Goal: Information Seeking & Learning: Check status

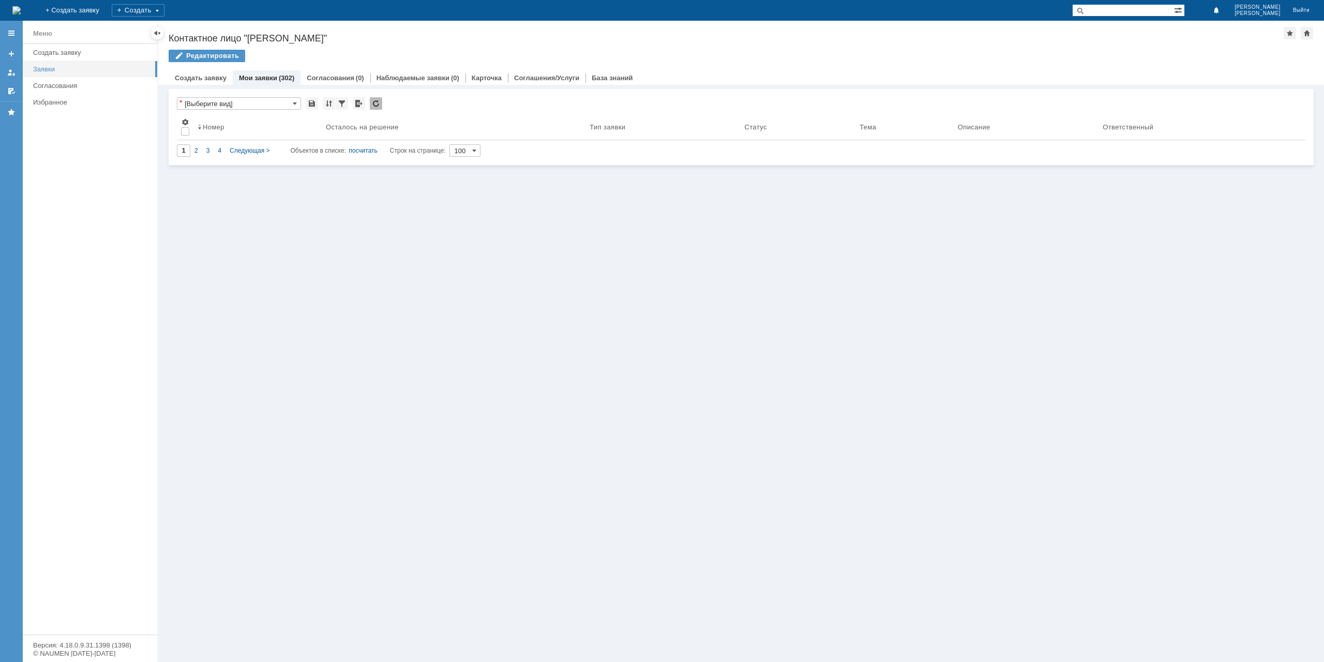
click at [57, 64] on link "Заявки" at bounding box center [92, 69] width 126 height 16
click at [270, 79] on link "Мои заявки" at bounding box center [258, 78] width 38 height 8
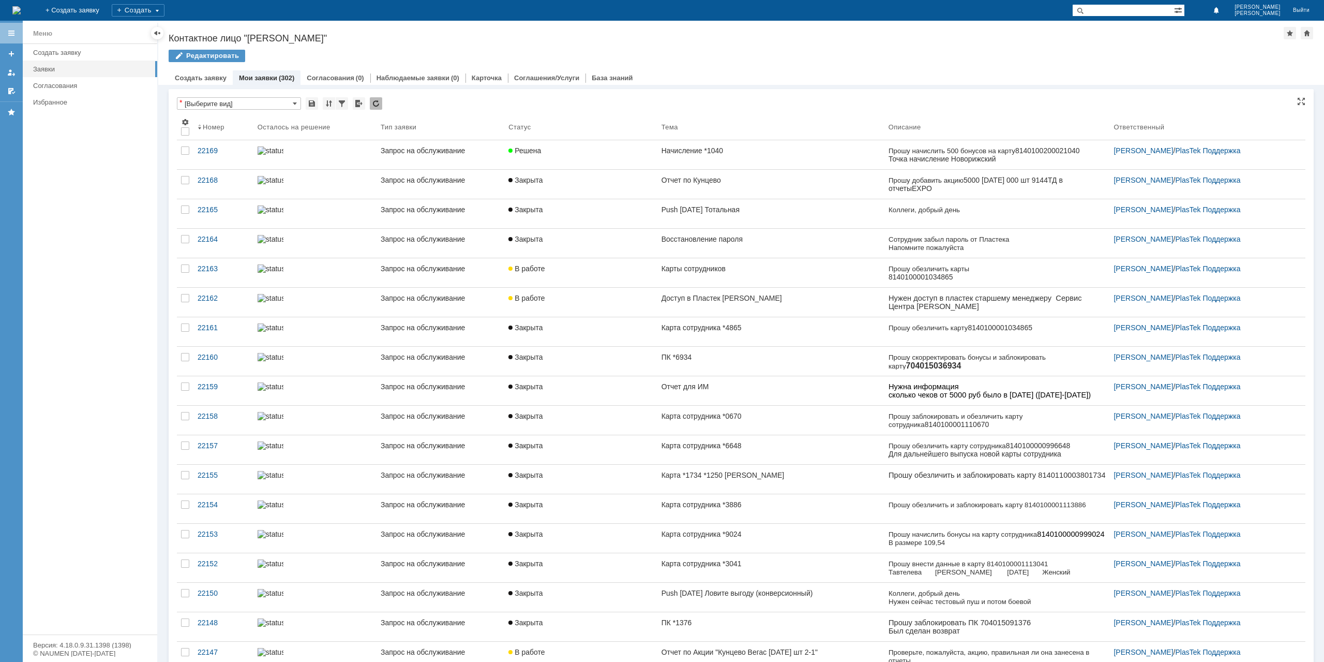
click at [272, 101] on input "[Выберите вид]" at bounding box center [239, 103] width 124 height 12
click at [272, 101] on input "text" at bounding box center [239, 103] width 124 height 12
click at [1164, 13] on input "text" at bounding box center [1123, 10] width 102 height 12
type input "[Выберите вид]"
click at [1162, 13] on input "карт" at bounding box center [1123, 10] width 102 height 12
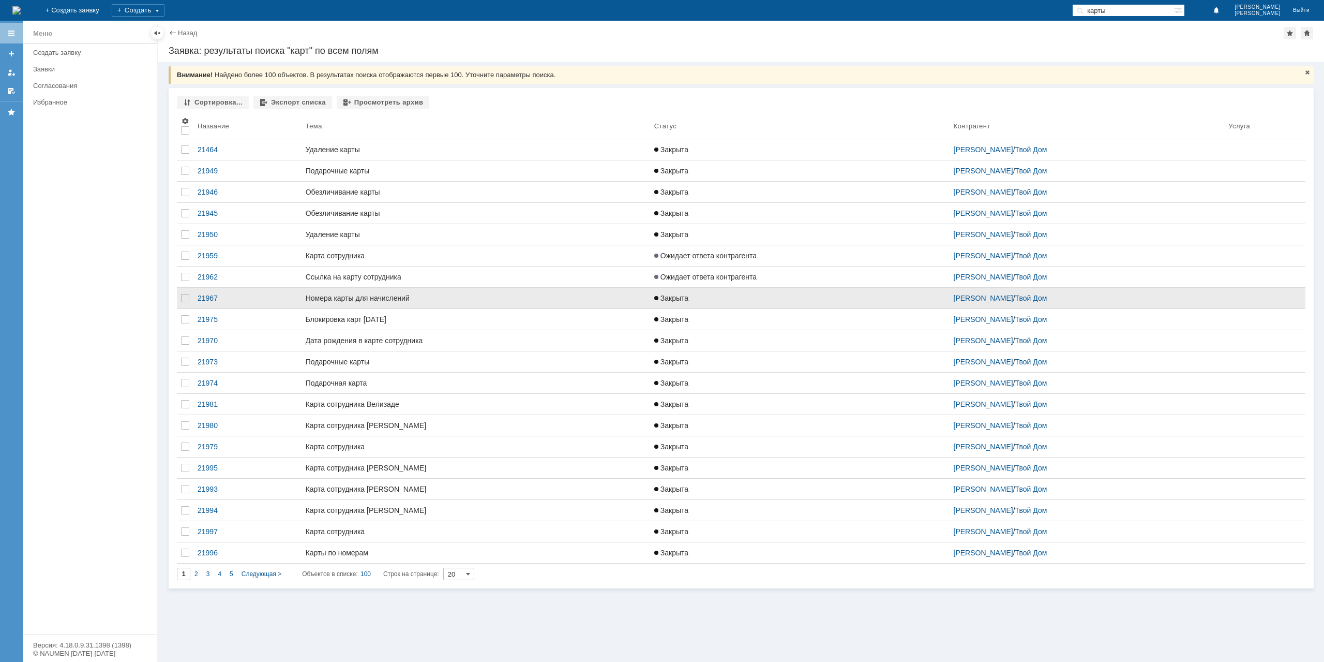
click at [436, 295] on div "Номера карты для начислений" at bounding box center [476, 298] width 340 height 8
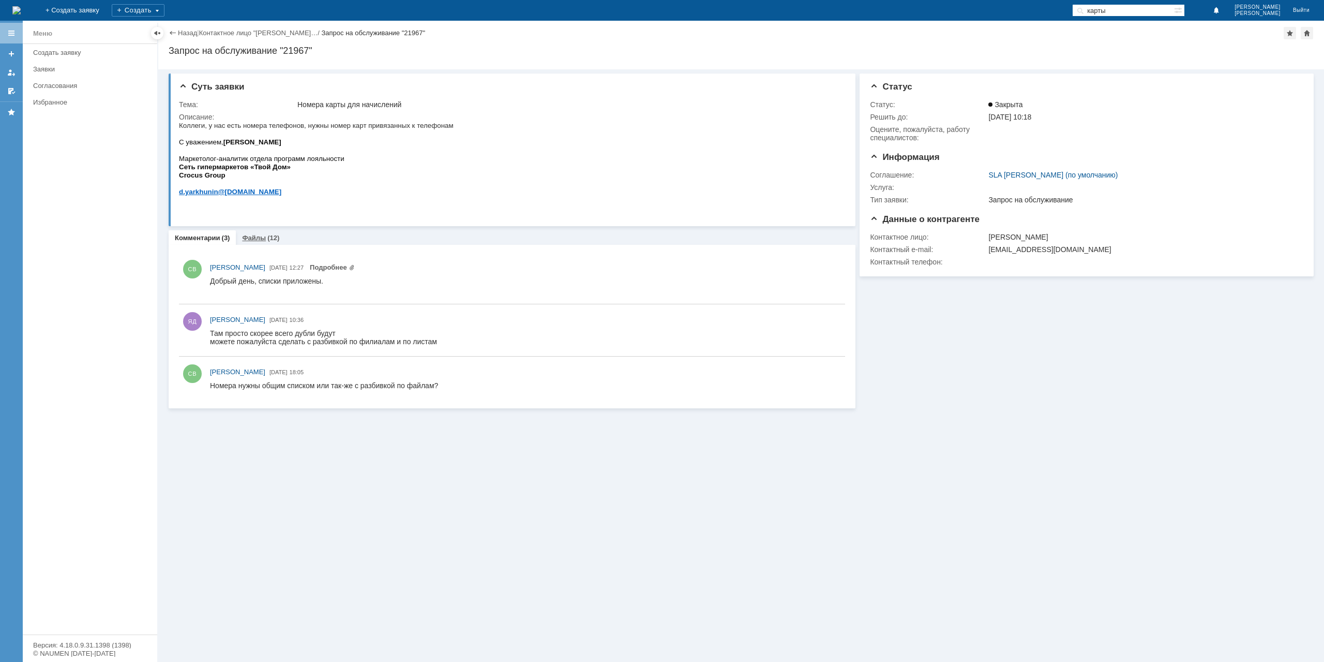
click at [258, 238] on link "Файлы" at bounding box center [254, 238] width 24 height 8
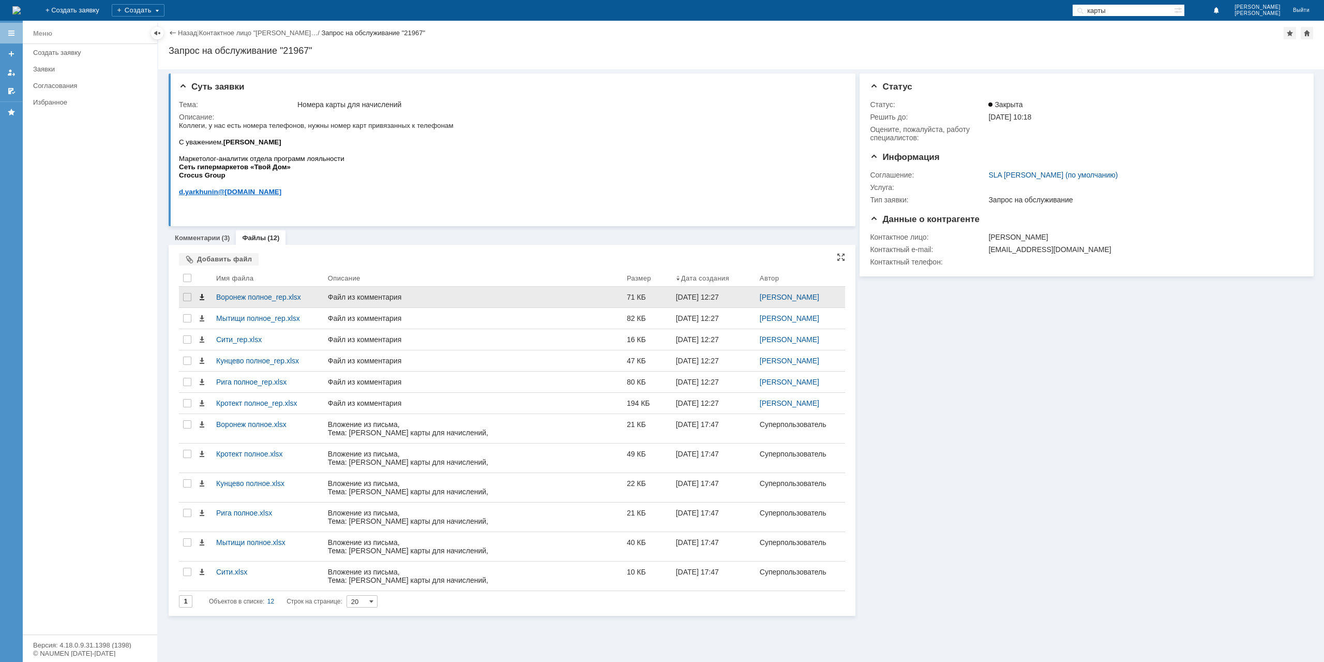
click at [203, 297] on span at bounding box center [202, 297] width 8 height 8
click at [184, 35] on link "Назад" at bounding box center [187, 33] width 19 height 8
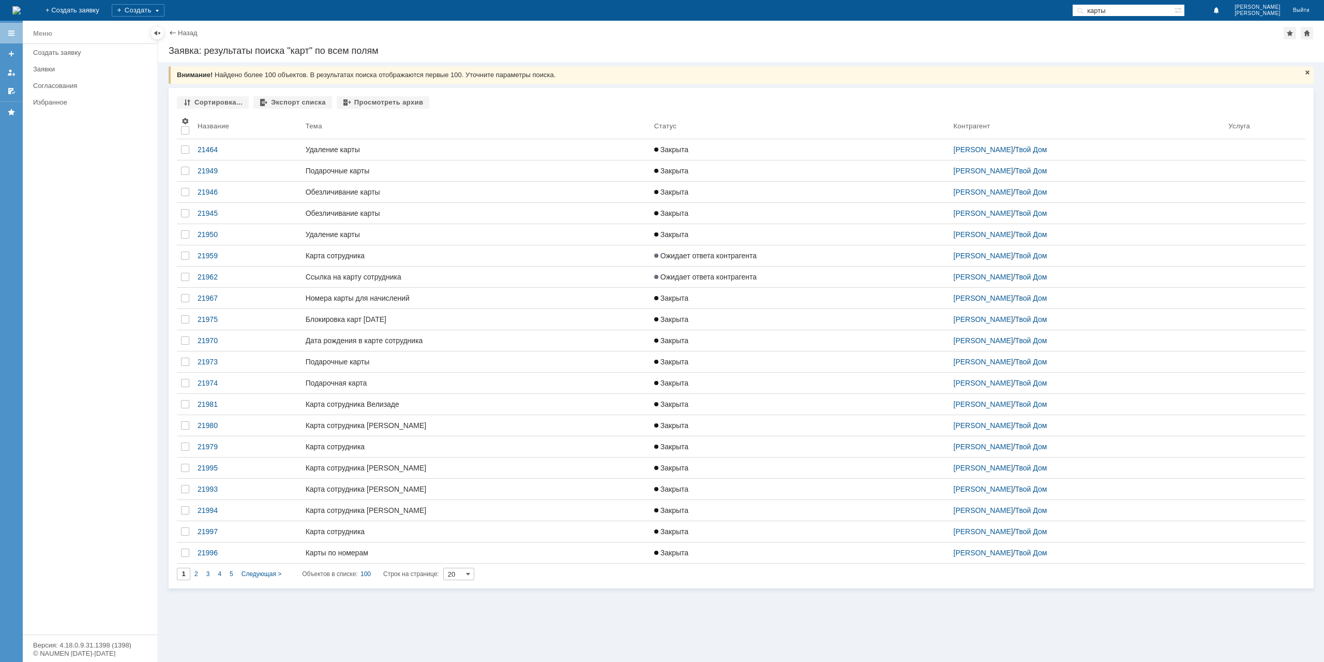
drag, startPoint x: 1172, startPoint y: 10, endPoint x: 1040, endPoint y: 17, distance: 132.6
click at [1040, 17] on div "На домашнюю + Создать заявку Создать карты [PERSON_NAME]" at bounding box center [662, 10] width 1324 height 21
type input "НОМЕР"
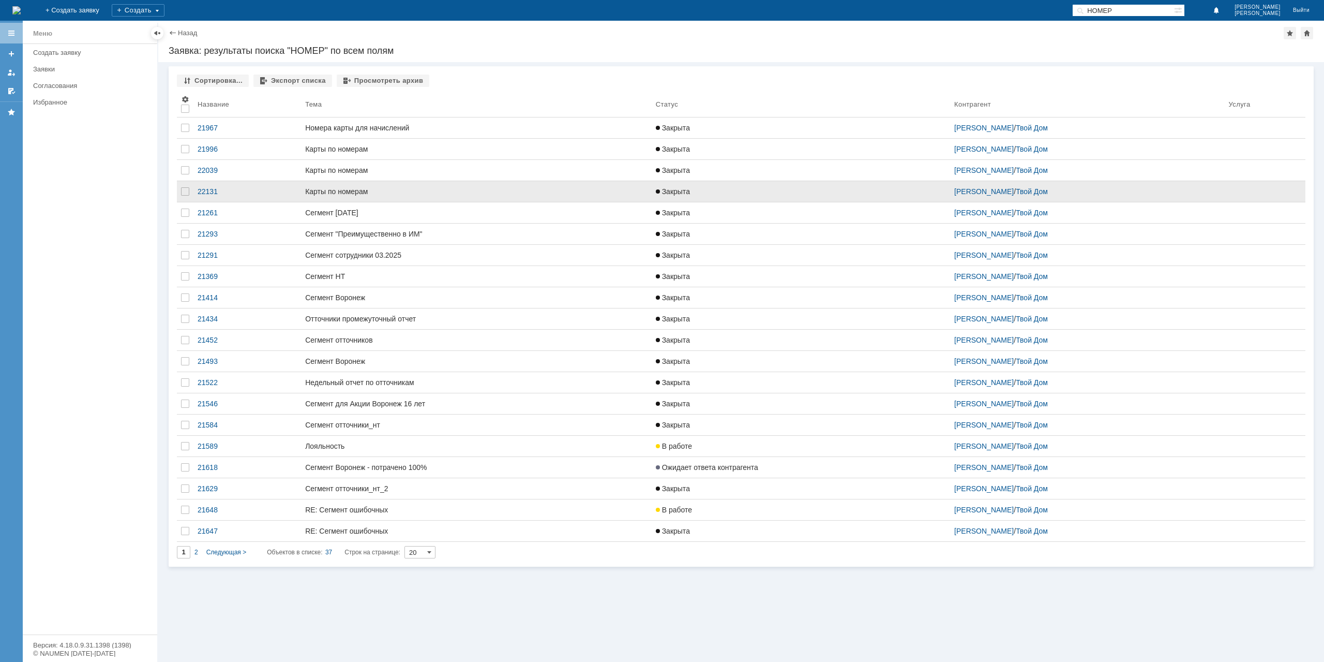
click at [409, 199] on link "Карты по номерам" at bounding box center [476, 191] width 351 height 21
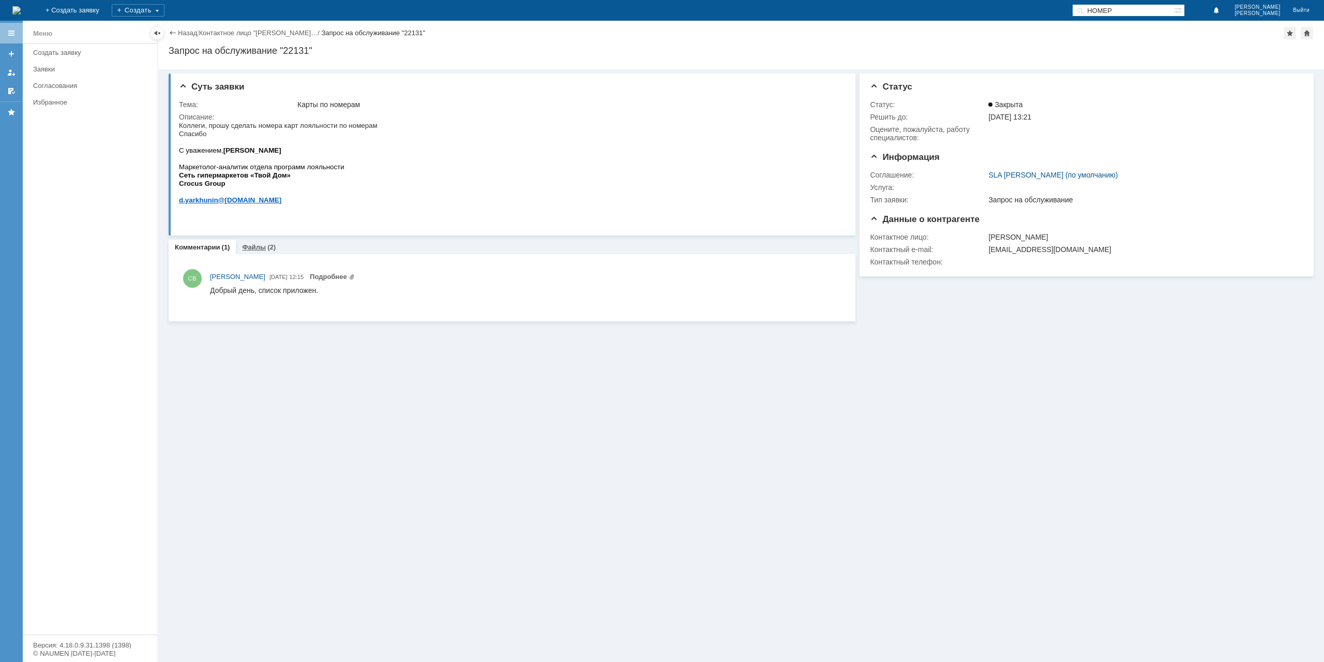
click at [244, 245] on link "Файлы" at bounding box center [254, 247] width 24 height 8
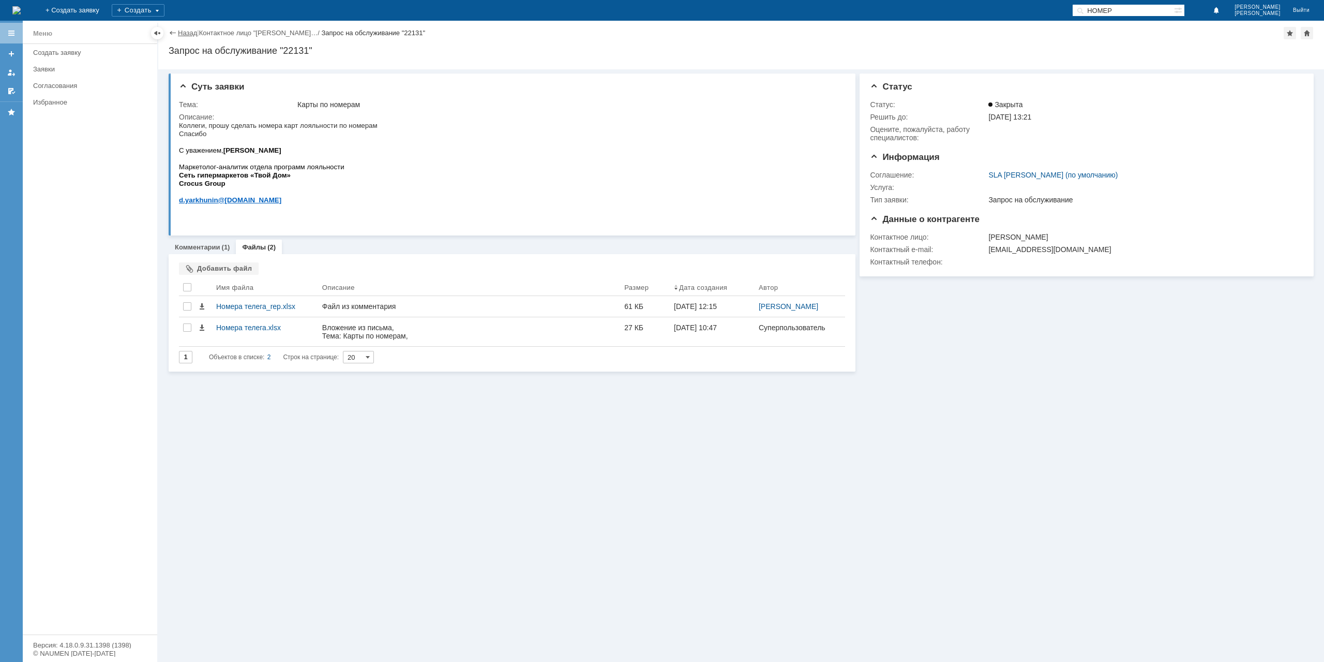
click at [184, 34] on link "Назад" at bounding box center [187, 33] width 19 height 8
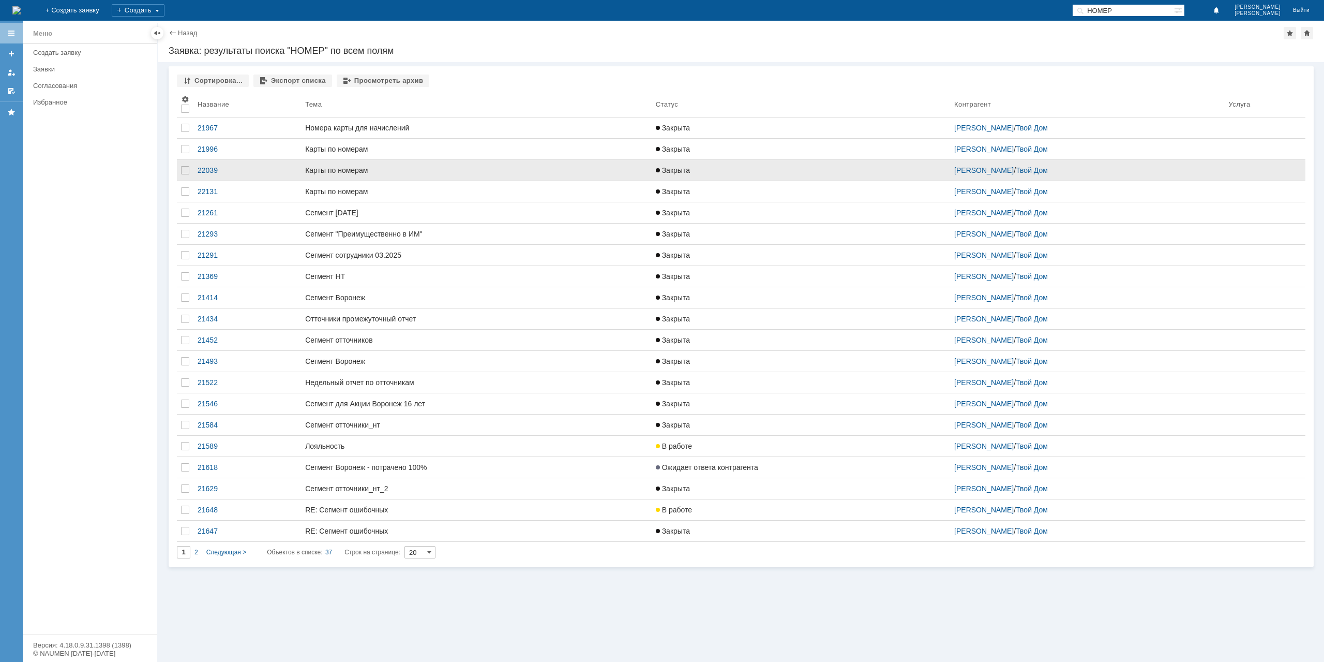
click at [381, 176] on link "Карты по номерам" at bounding box center [476, 170] width 351 height 21
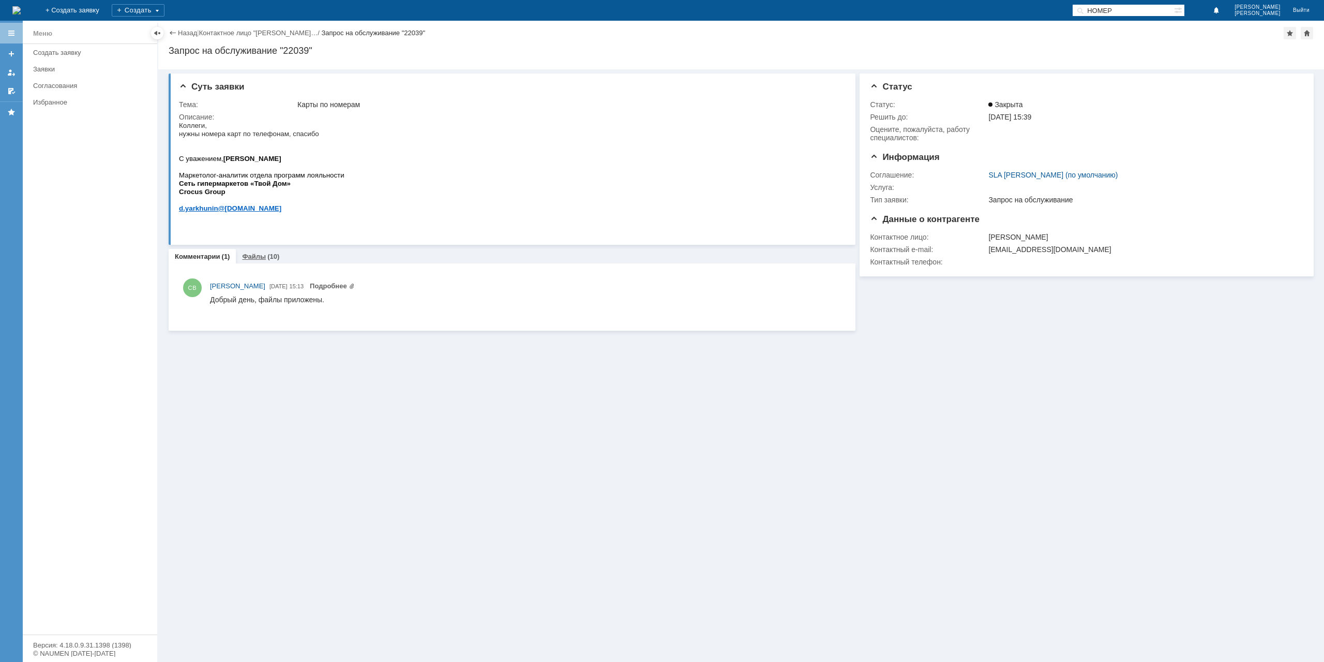
click at [267, 256] on div "(10)" at bounding box center [273, 256] width 12 height 8
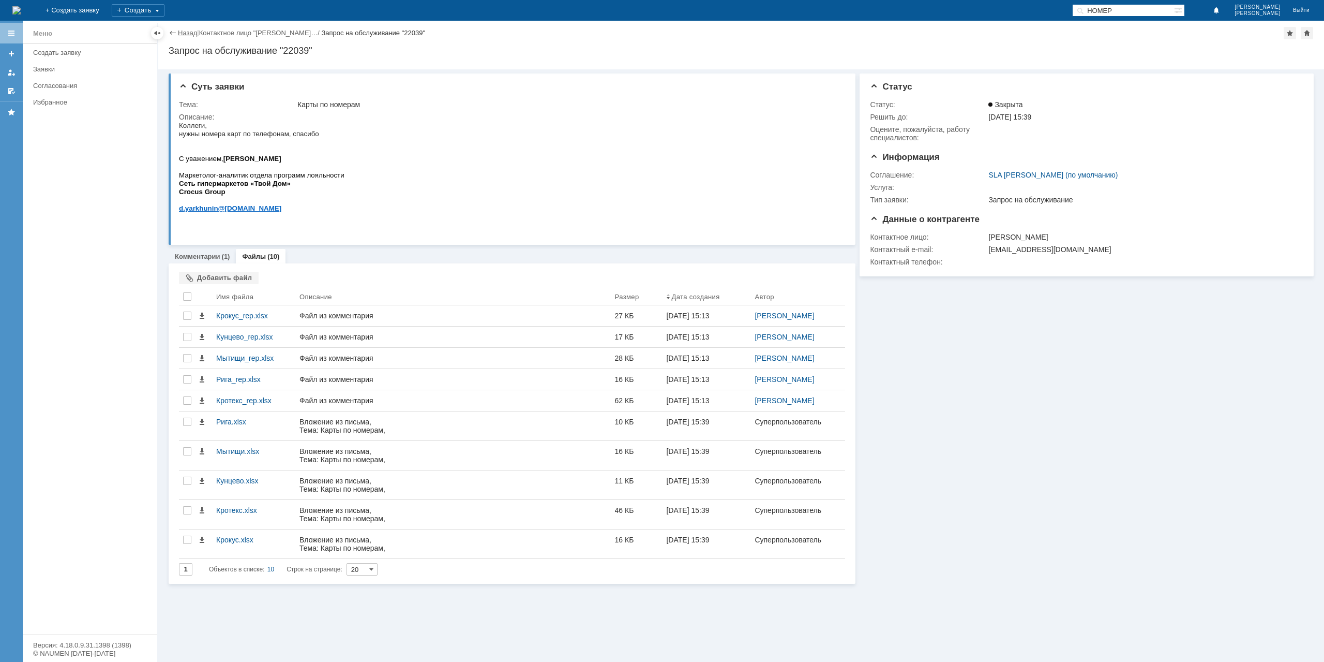
click at [185, 32] on link "Назад" at bounding box center [187, 33] width 19 height 8
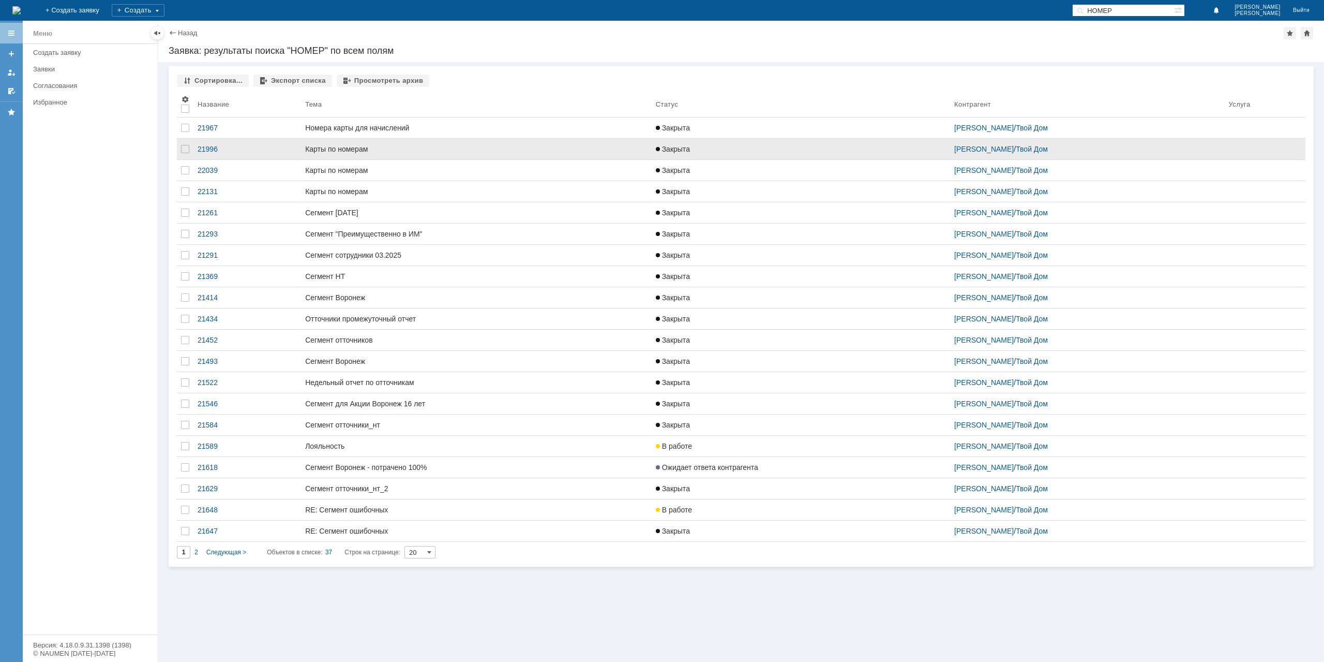
click at [375, 148] on div "Карты по номерам" at bounding box center [476, 149] width 342 height 8
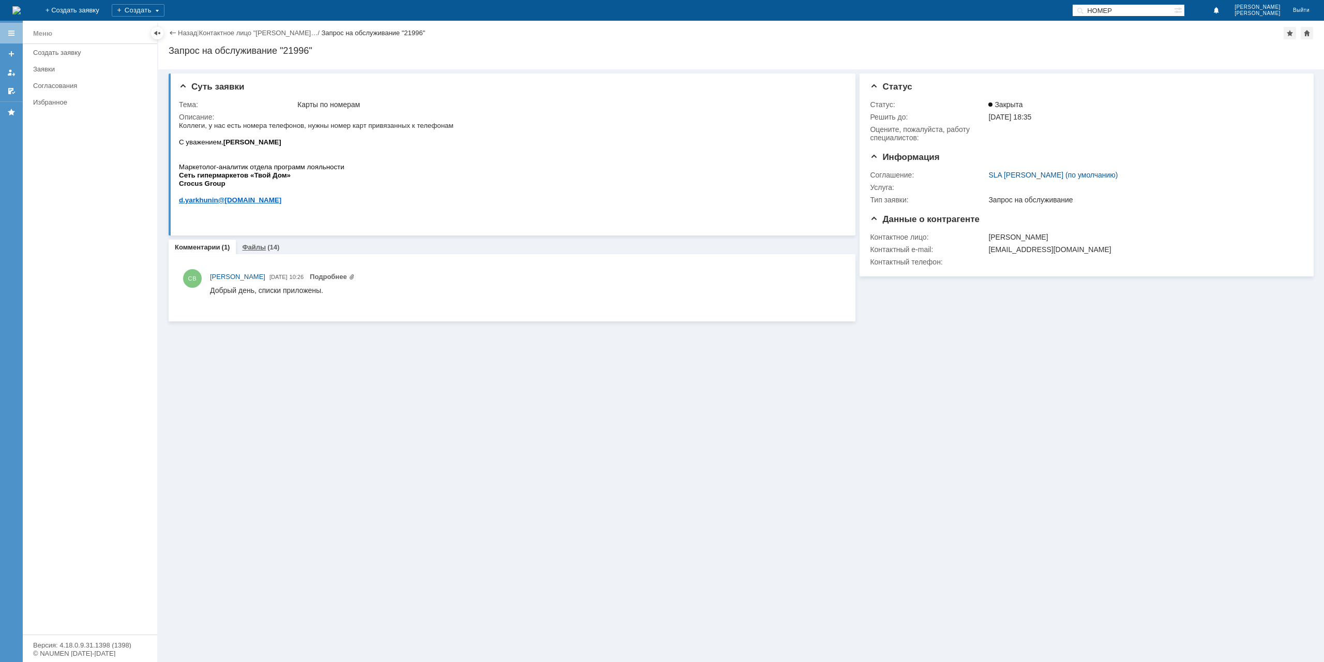
click at [263, 245] on link "Файлы" at bounding box center [254, 247] width 24 height 8
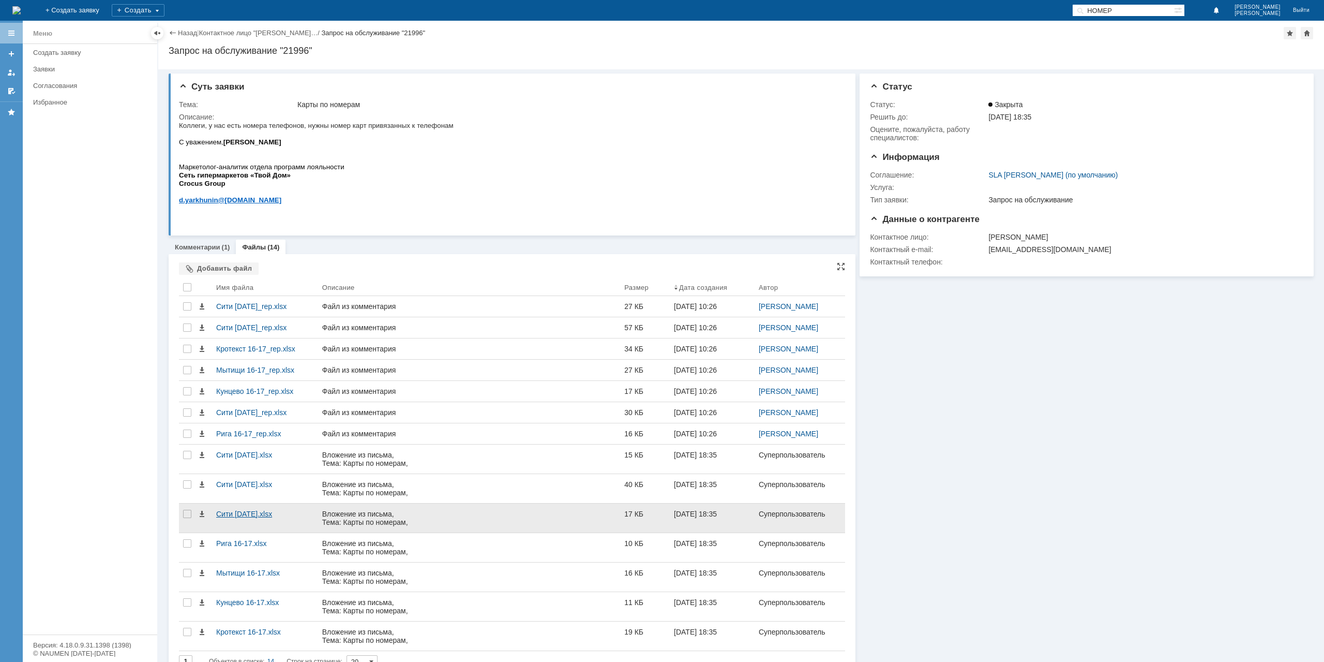
scroll to position [16, 0]
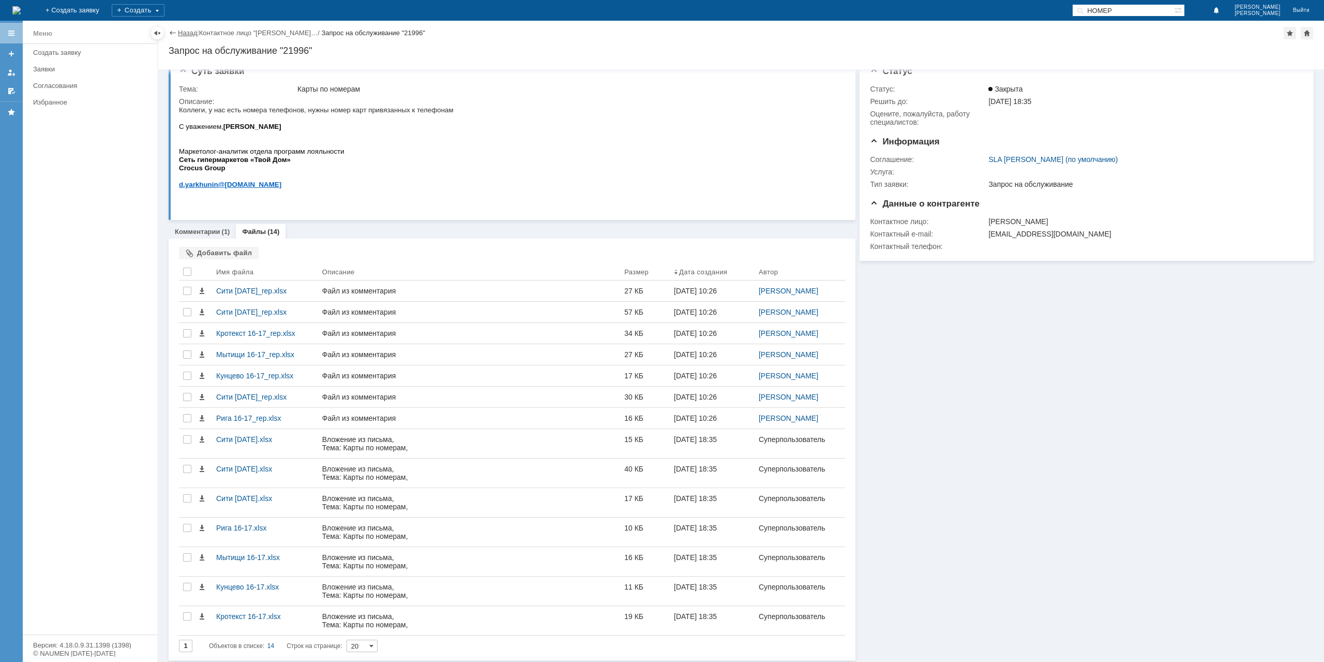
click at [190, 36] on link "Назад" at bounding box center [187, 33] width 19 height 8
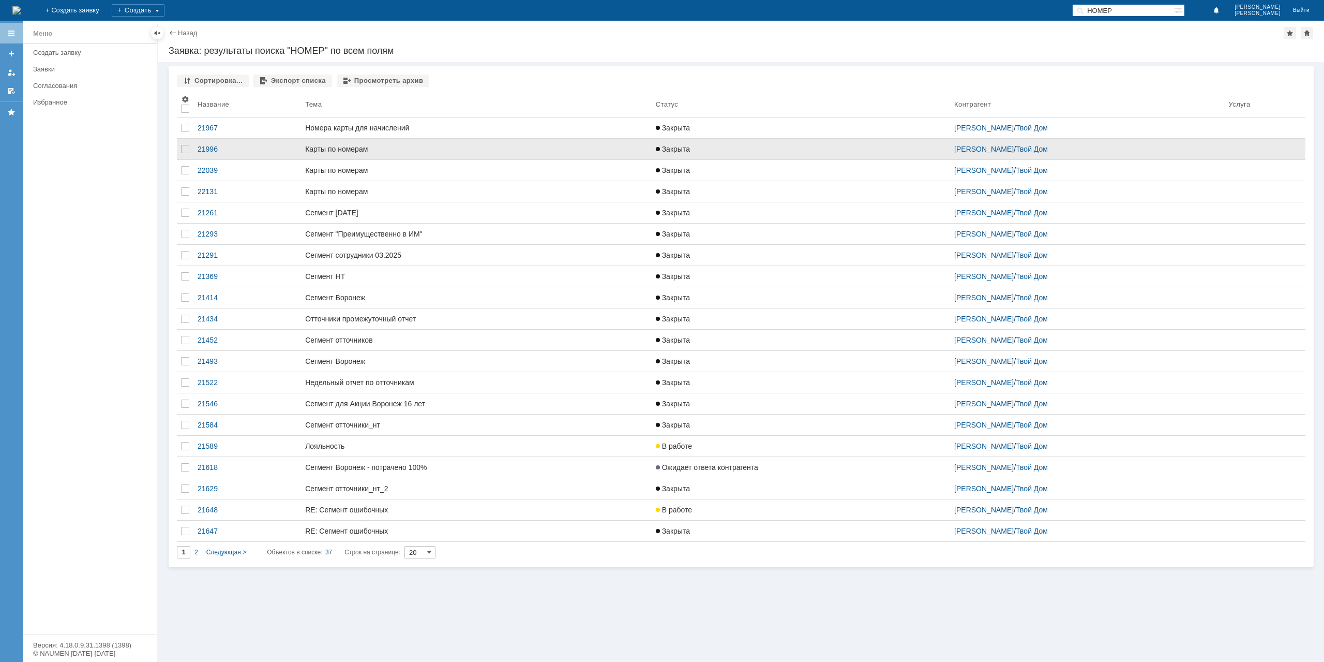
click at [367, 147] on div "Карты по номерам" at bounding box center [476, 149] width 342 height 8
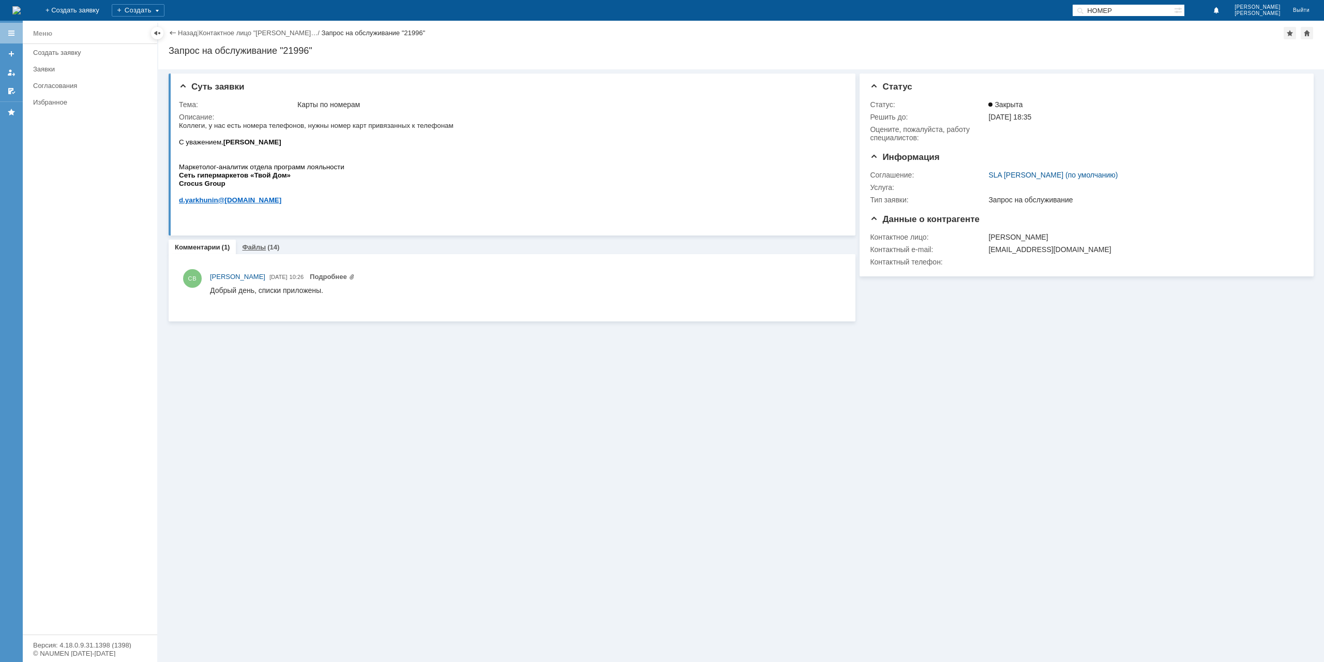
click at [261, 247] on link "Файлы" at bounding box center [254, 247] width 24 height 8
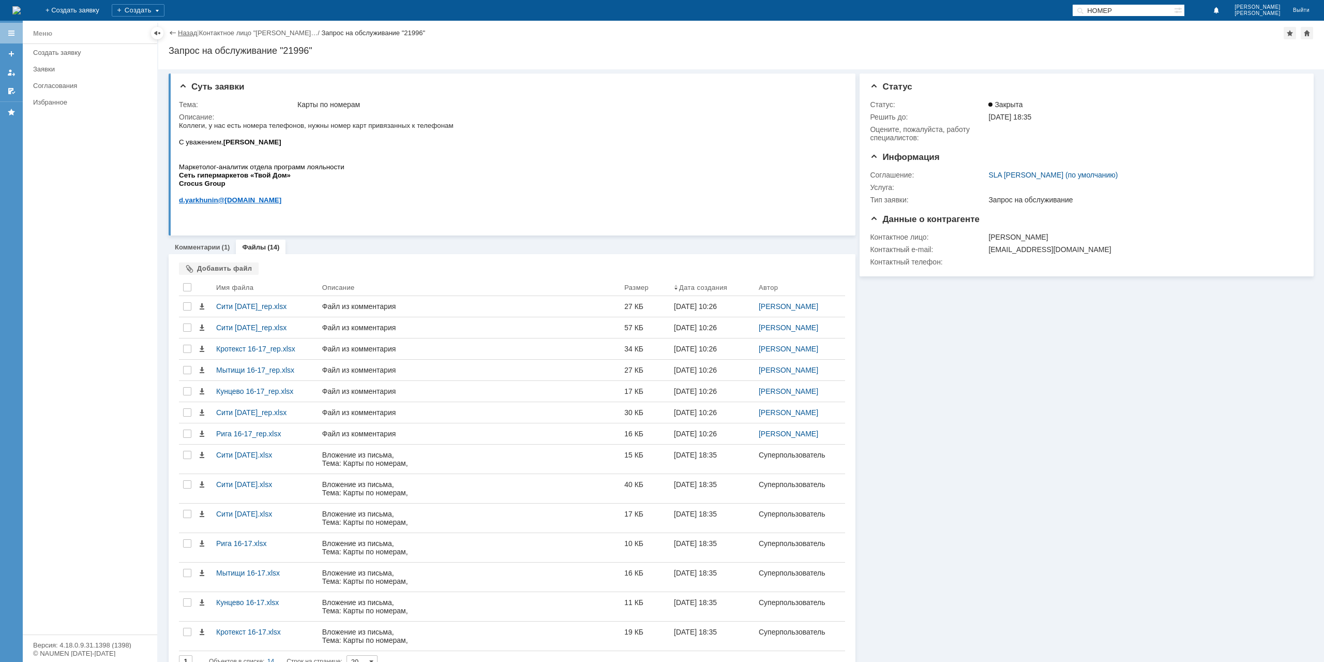
click at [184, 33] on link "Назад" at bounding box center [187, 33] width 19 height 8
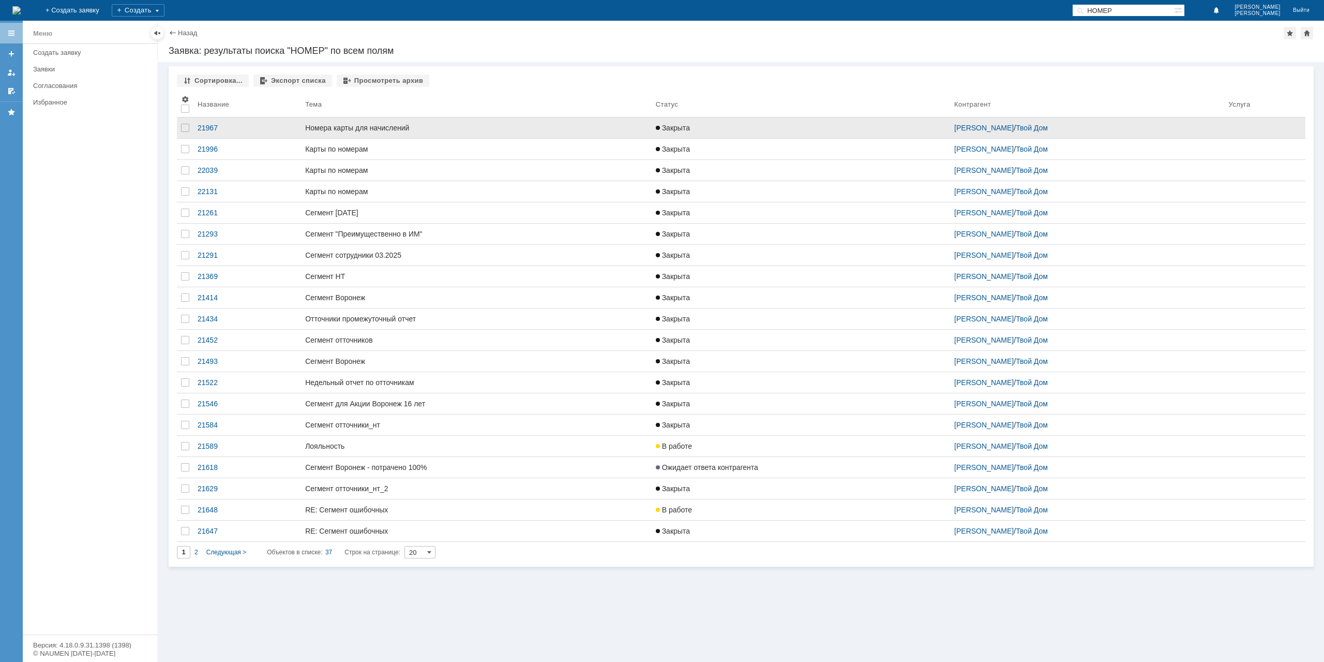
click at [325, 127] on div "Номера карты для начислений" at bounding box center [476, 128] width 342 height 8
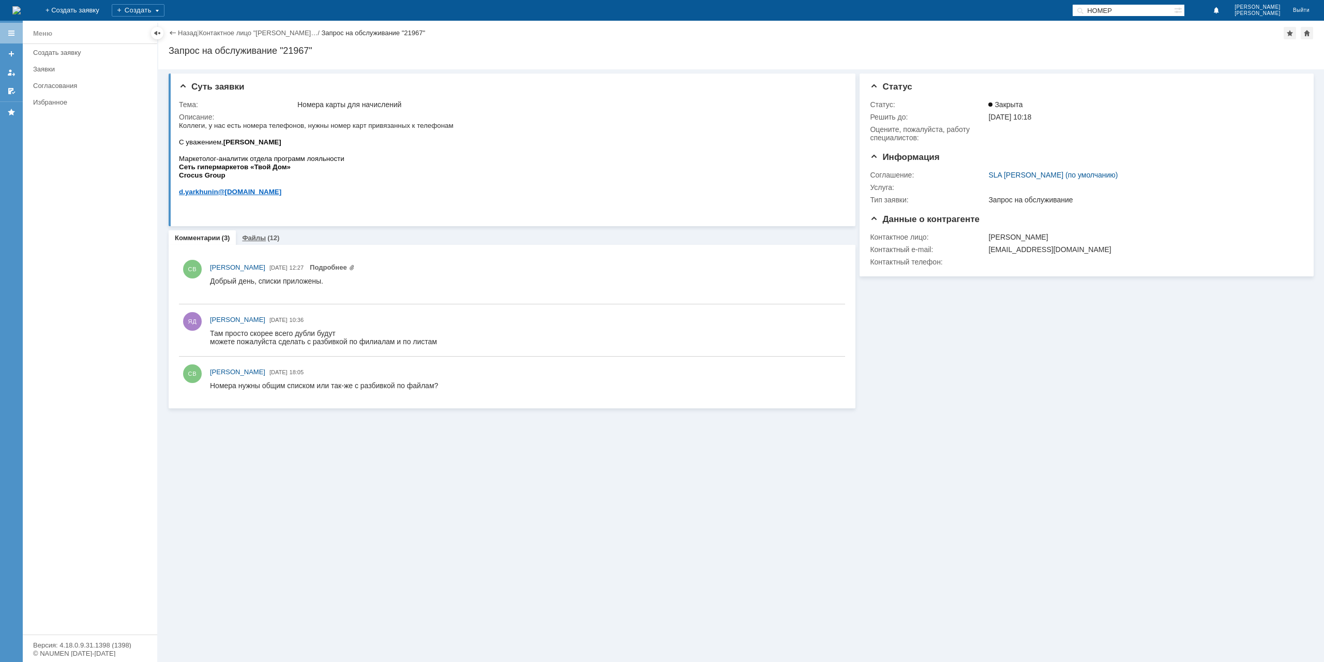
click at [257, 241] on link "Файлы" at bounding box center [254, 238] width 24 height 8
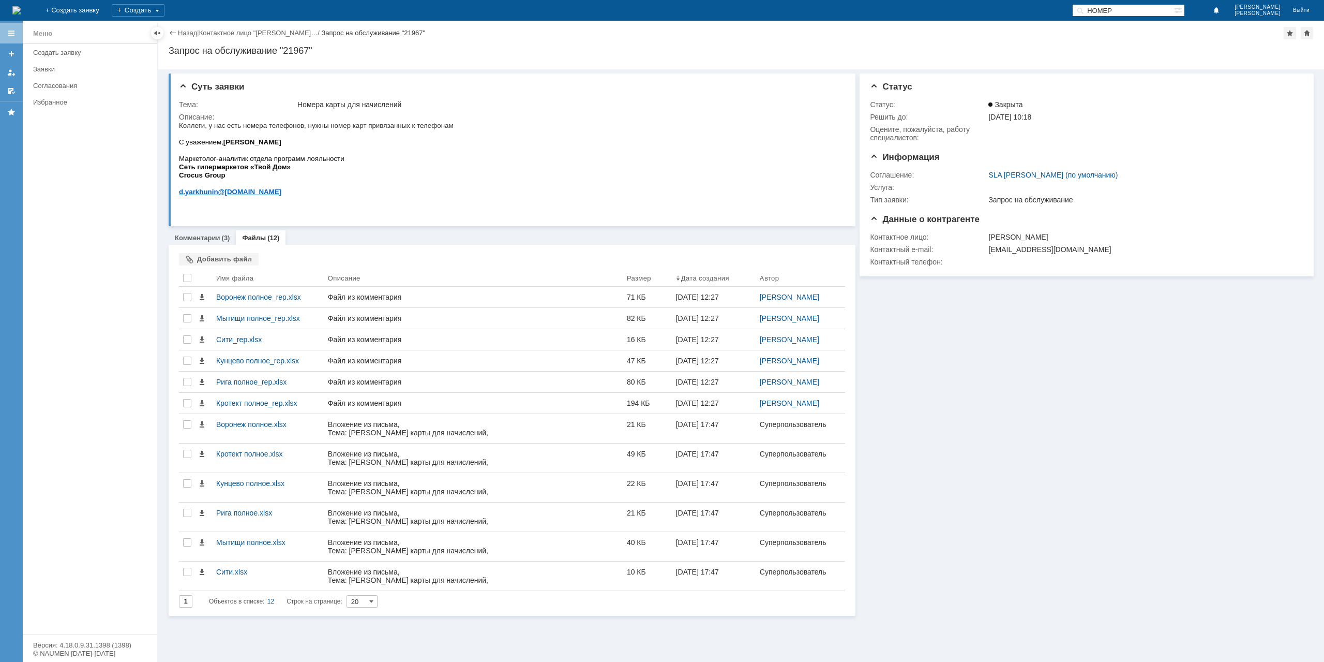
click at [186, 31] on link "Назад" at bounding box center [187, 33] width 19 height 8
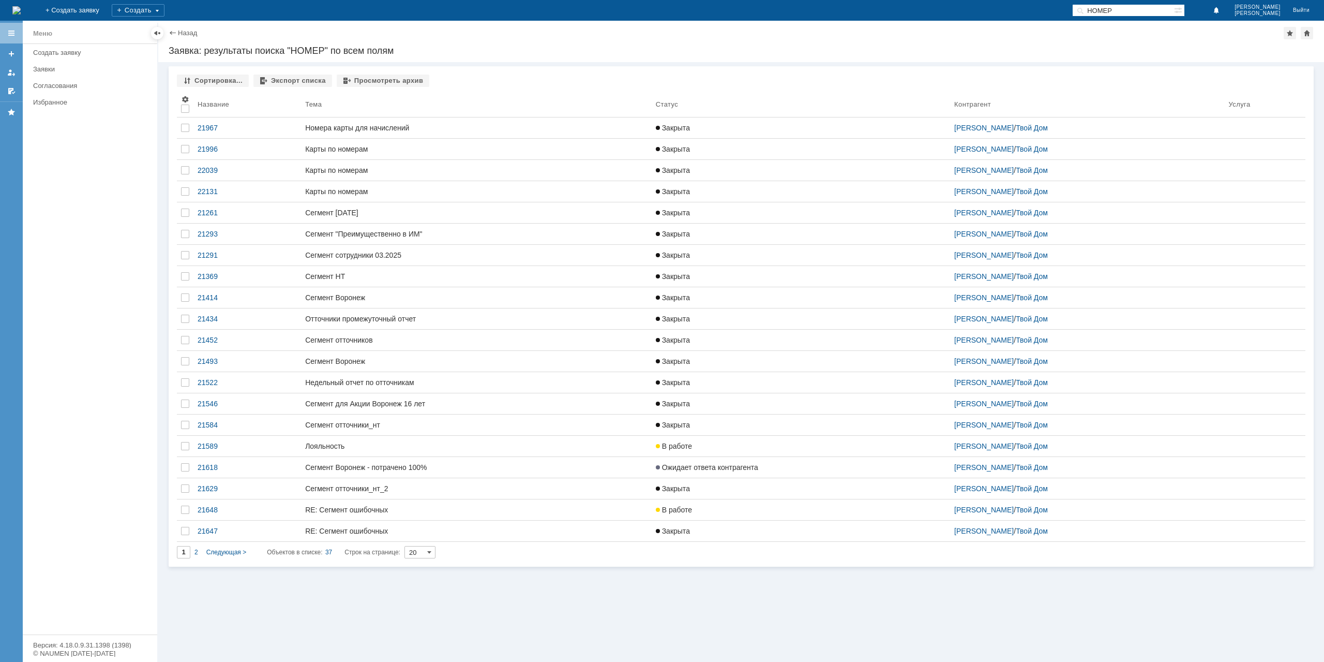
click at [186, 31] on link "Назад" at bounding box center [187, 33] width 19 height 8
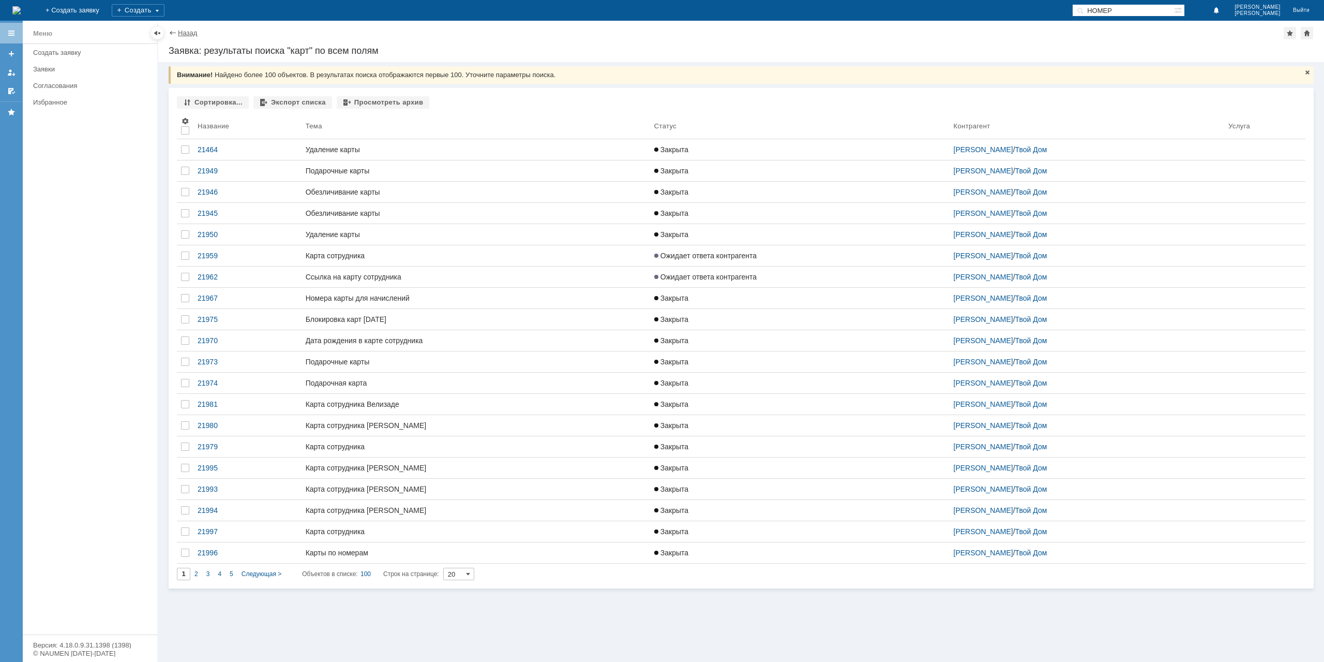
click at [183, 35] on link "Назад" at bounding box center [187, 33] width 19 height 8
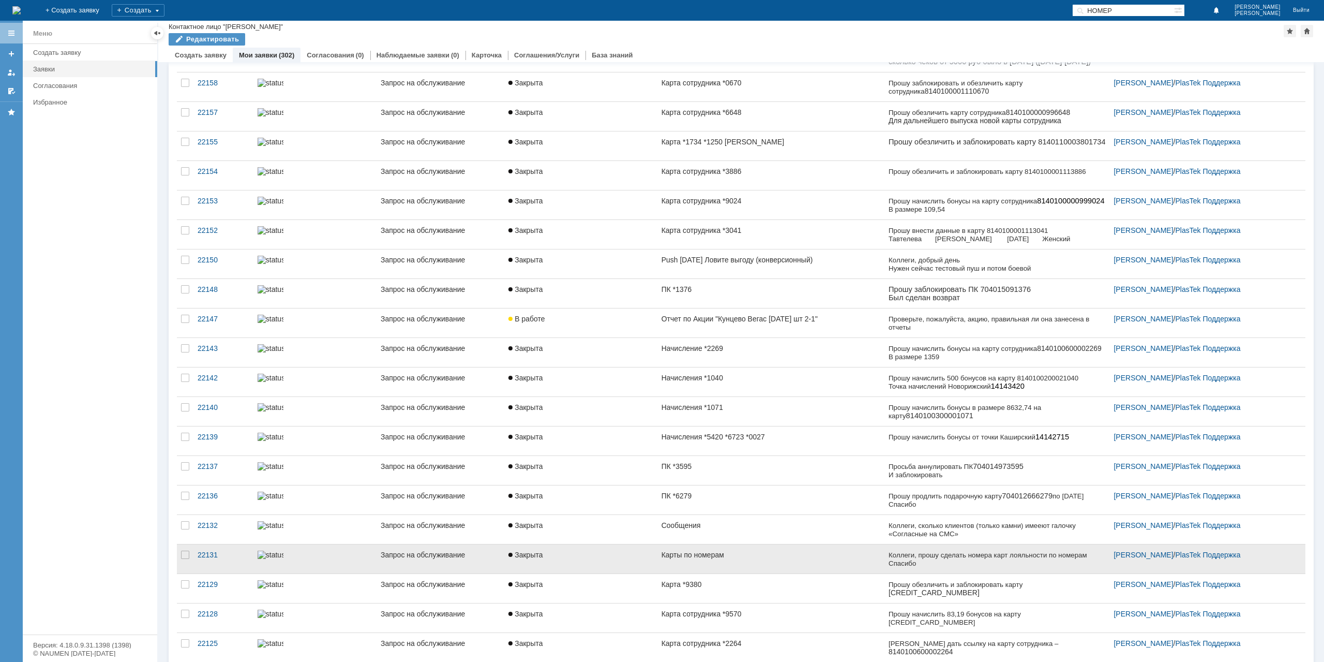
click at [721, 557] on link "Карты по номерам" at bounding box center [770, 558] width 227 height 29
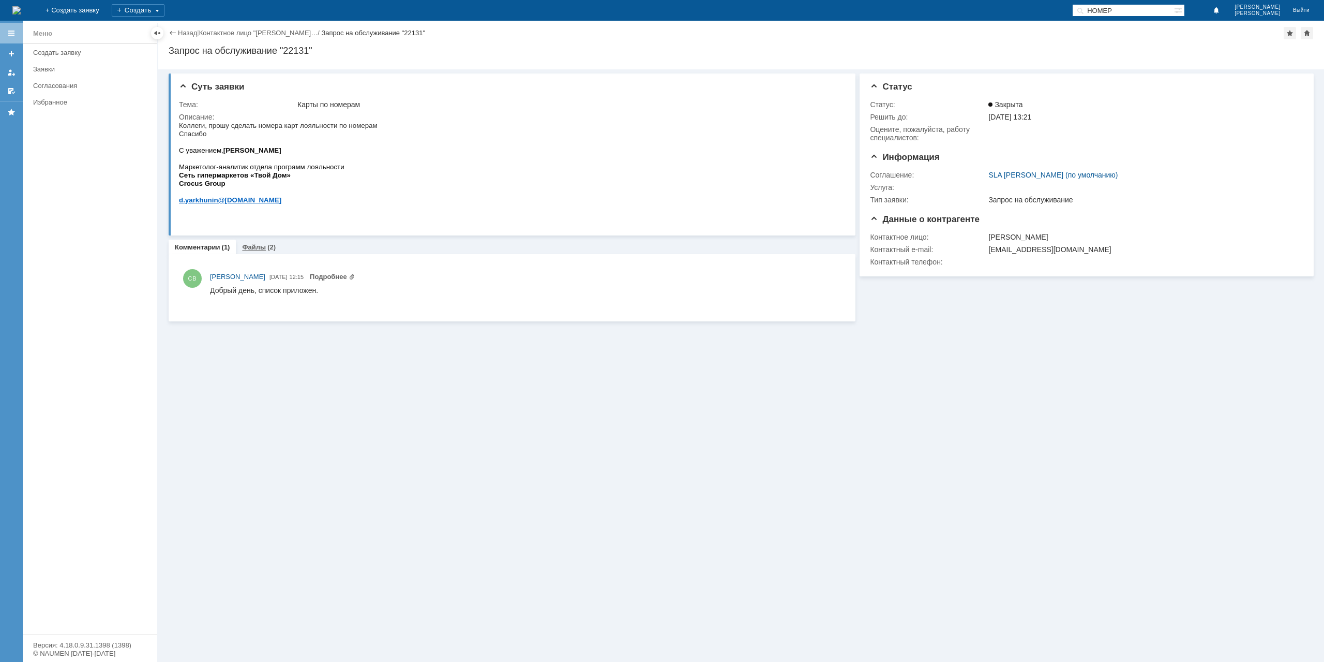
click at [261, 251] on div "Файлы (2)" at bounding box center [259, 247] width 46 height 15
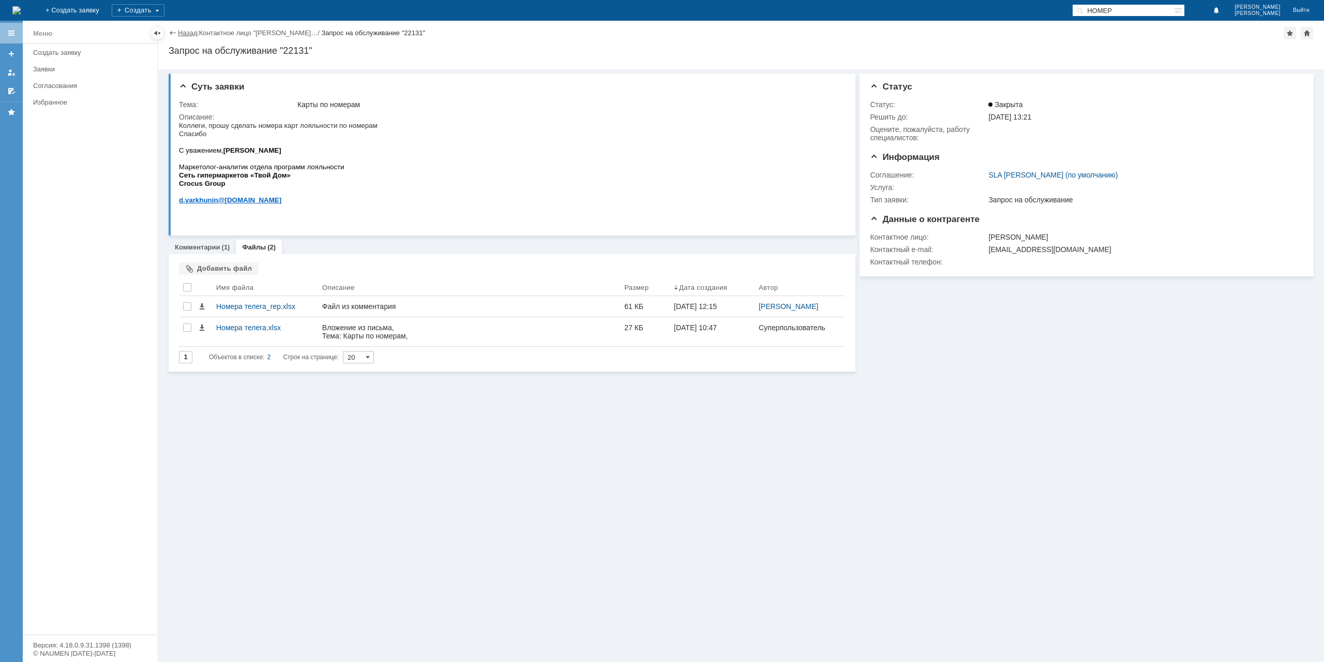
click at [180, 35] on link "Назад" at bounding box center [187, 33] width 19 height 8
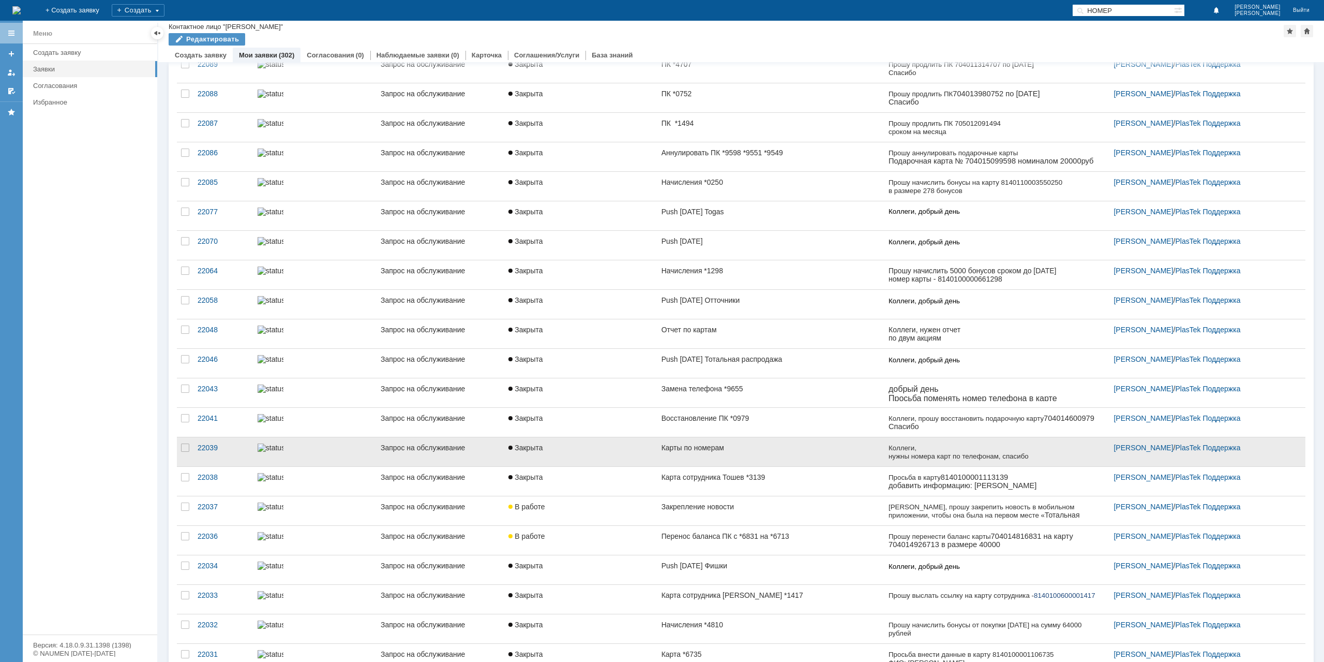
click at [756, 443] on div "Карты по номерам" at bounding box center [771, 447] width 219 height 8
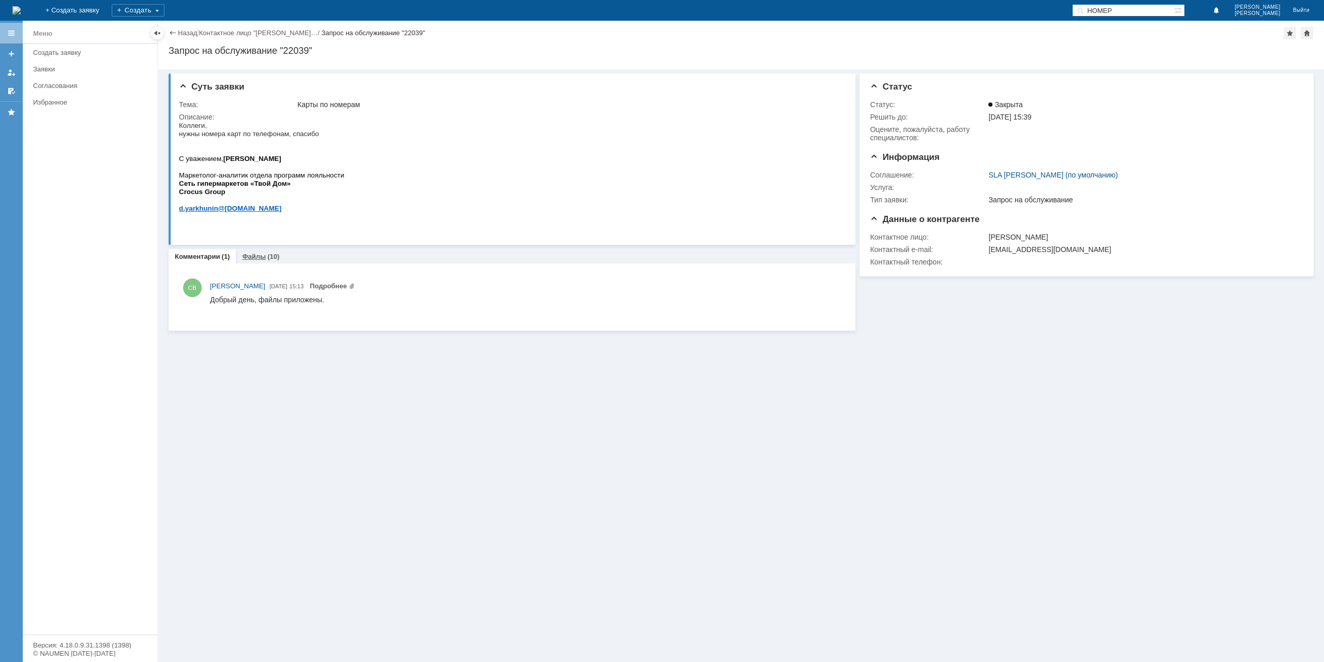
click at [269, 260] on div "(10)" at bounding box center [273, 256] width 12 height 8
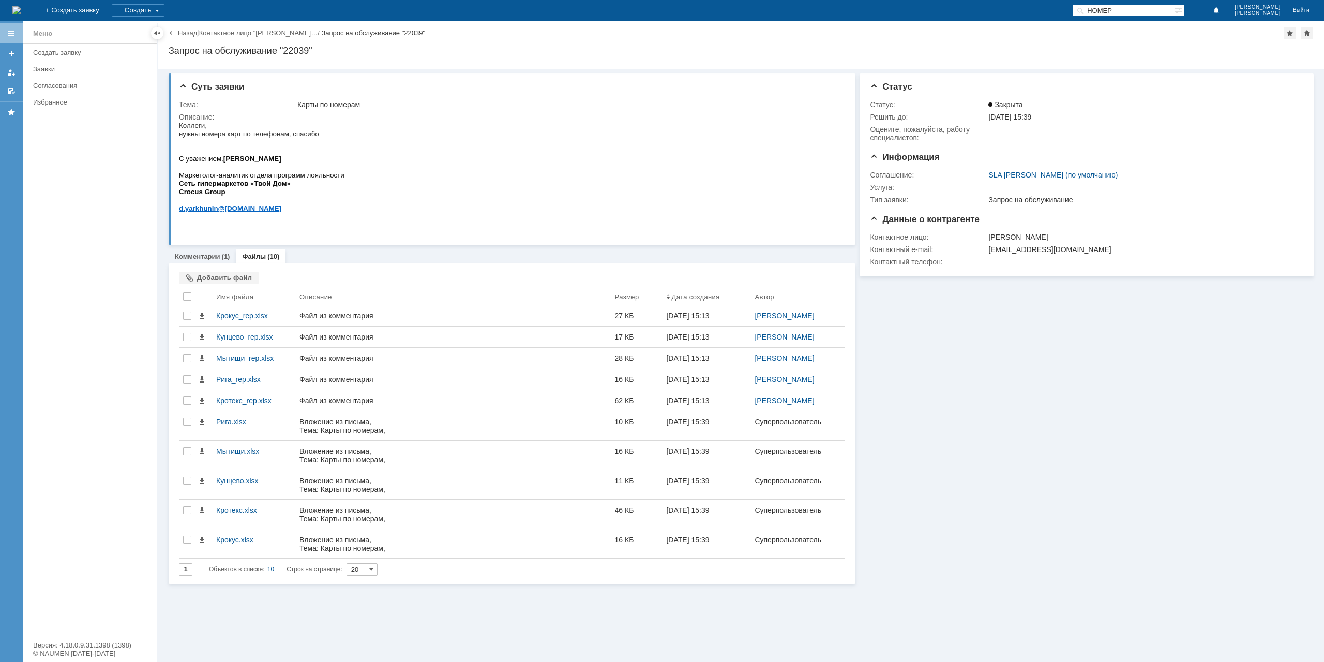
click at [190, 33] on link "Назад" at bounding box center [187, 33] width 19 height 8
